Goal: Navigation & Orientation: Find specific page/section

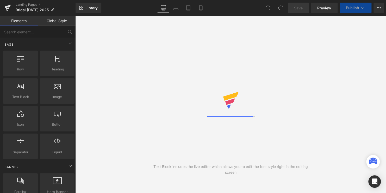
click at [28, 4] on link "Landing Pages" at bounding box center [46, 5] width 60 height 4
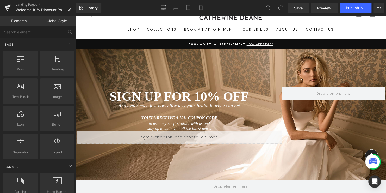
scroll to position [26, 0]
click at [325, 7] on span "Preview" at bounding box center [324, 7] width 14 height 5
click at [26, 5] on link "Landing Pages" at bounding box center [46, 5] width 60 height 4
